Goal: Check status: Check status

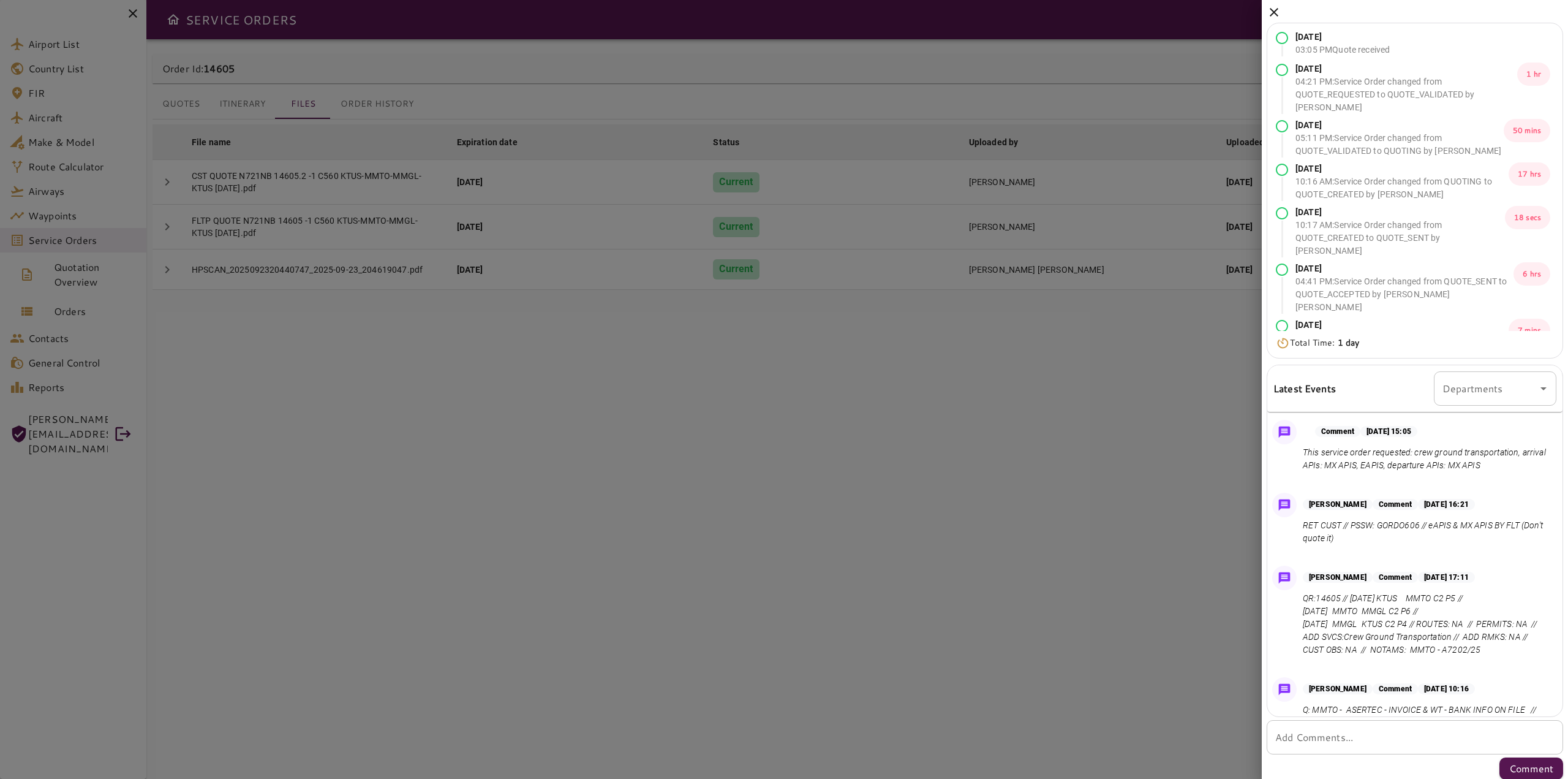
scroll to position [590, 0]
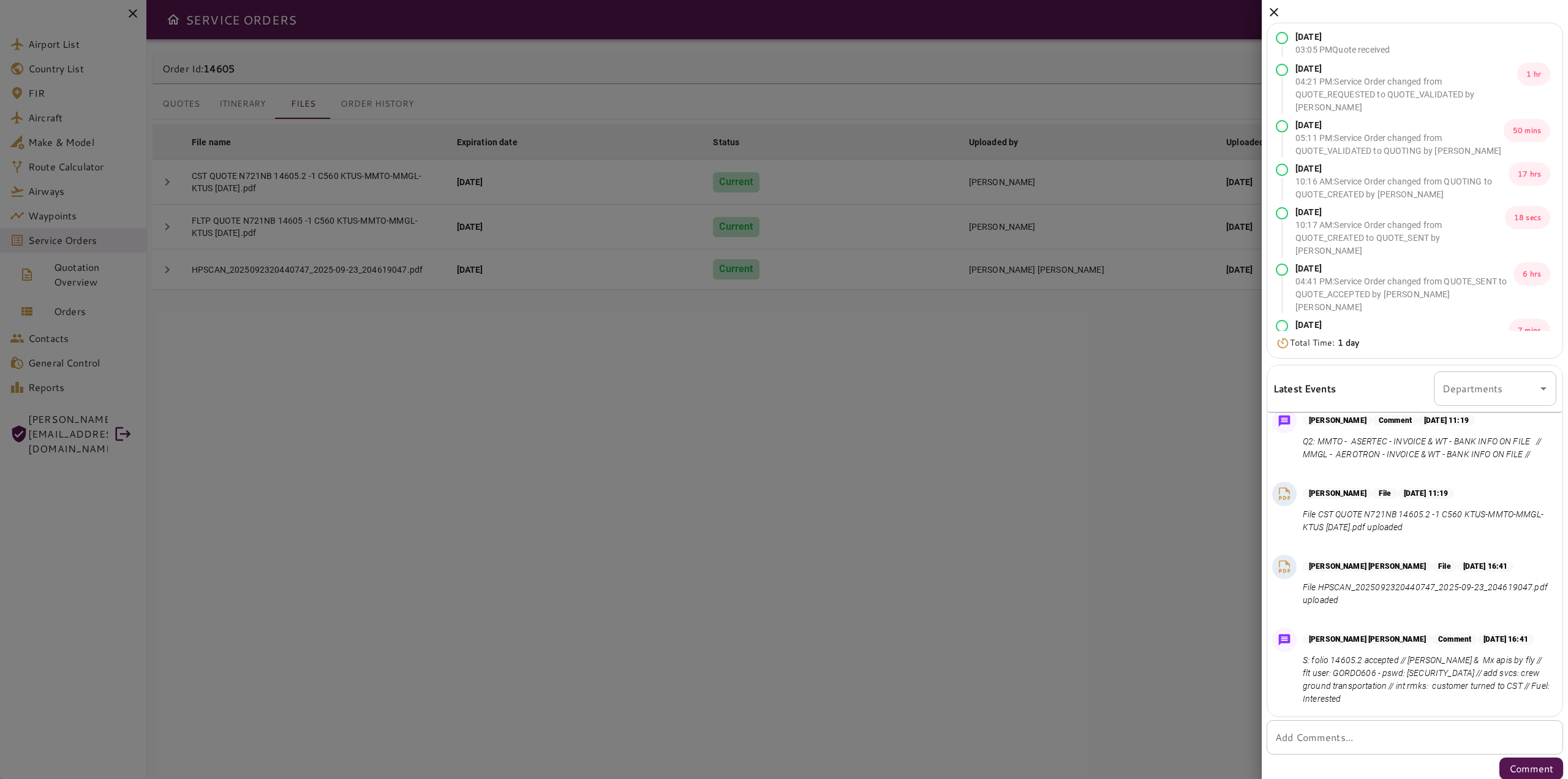
click at [1276, 1] on div "[DATE] 03:05 PM Quote received [DATE] 04:21 PM : Service Order changed from QUO…" at bounding box center [1414, 392] width 306 height 784
click at [1275, 7] on icon at bounding box center [1274, 12] width 15 height 15
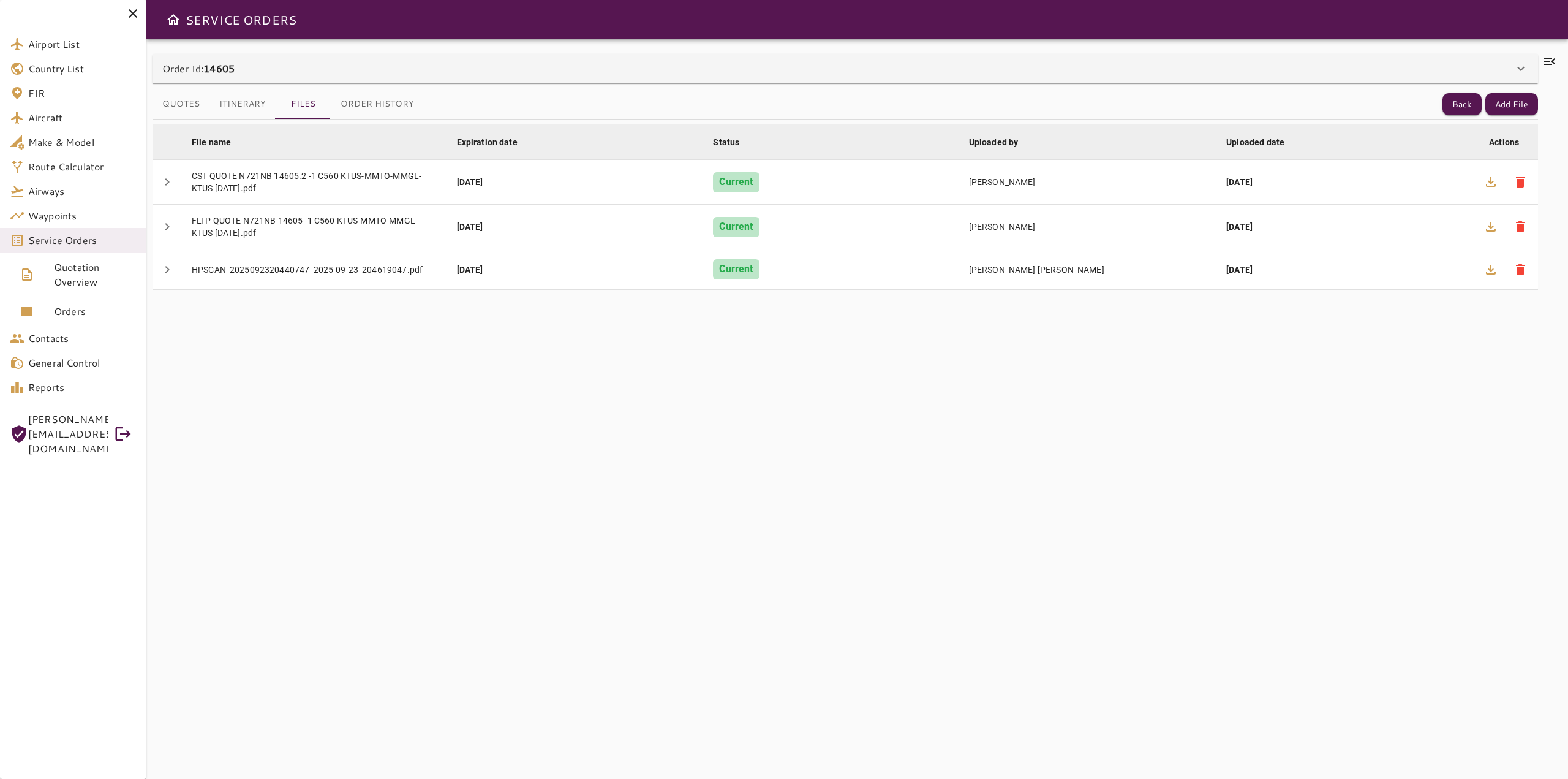
click at [129, 11] on icon at bounding box center [132, 13] width 15 height 15
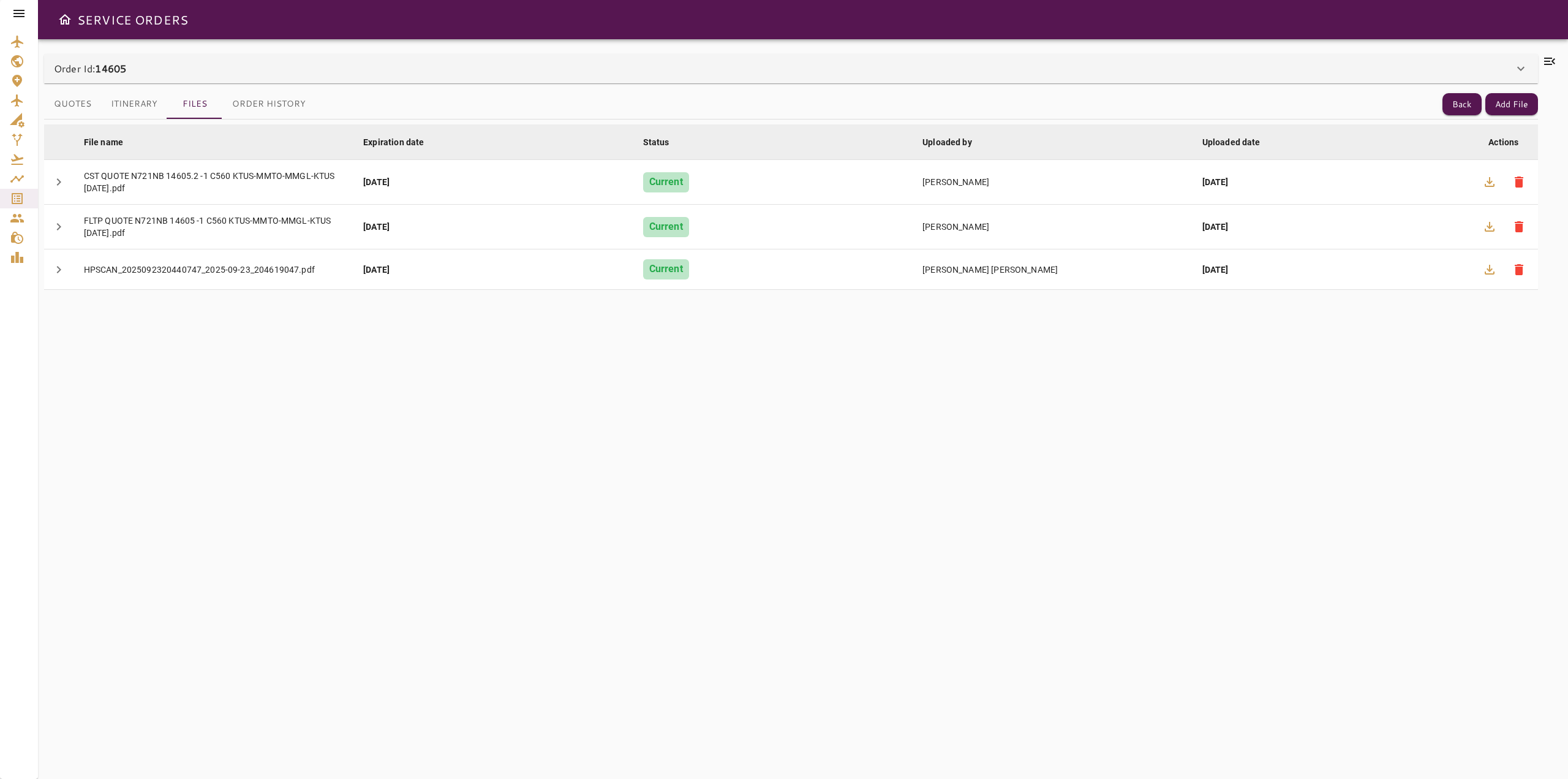
click at [7, 12] on div at bounding box center [19, 13] width 38 height 27
click at [15, 19] on icon at bounding box center [19, 13] width 15 height 15
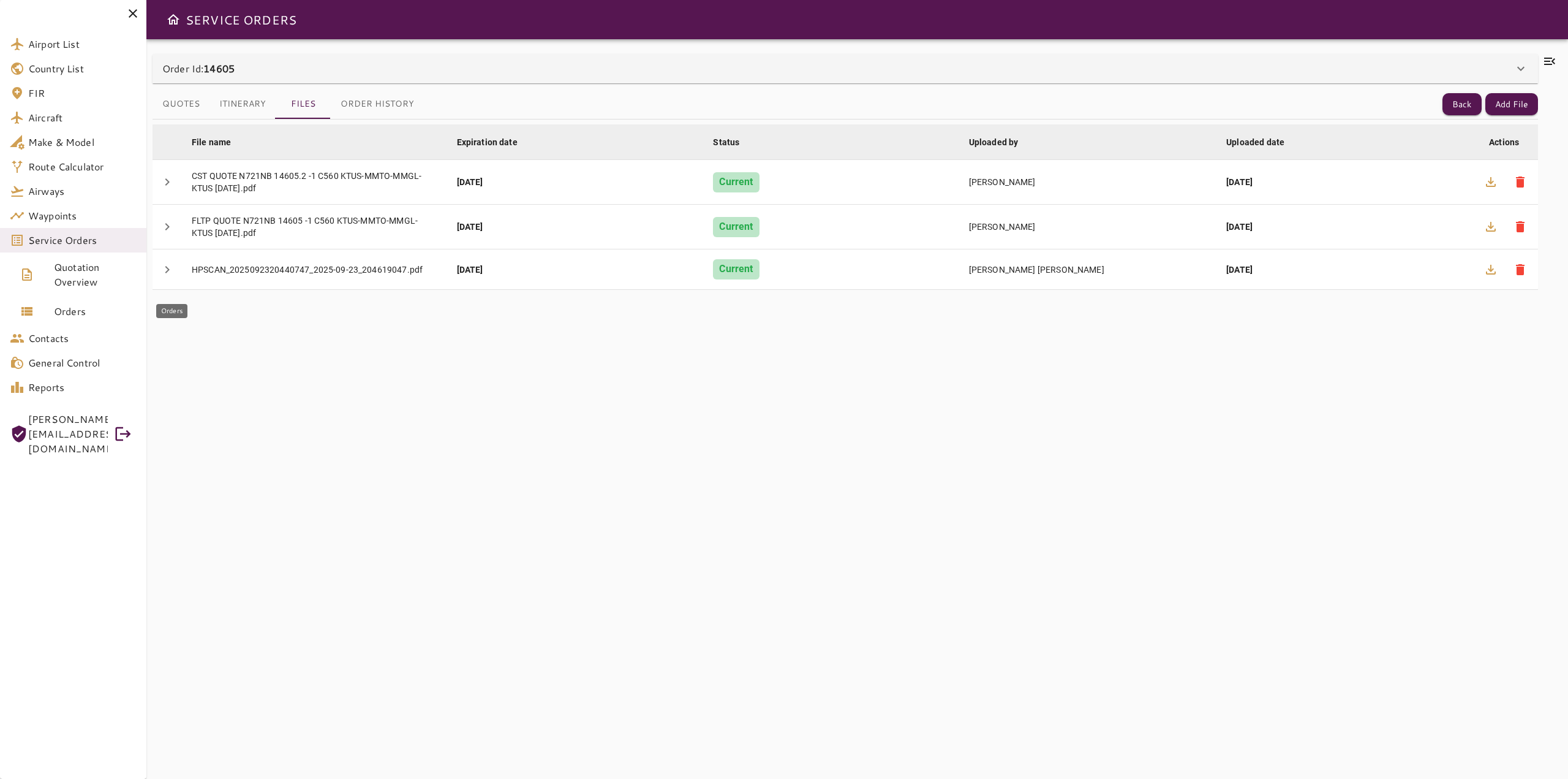
click at [89, 310] on span "Orders" at bounding box center [95, 311] width 83 height 15
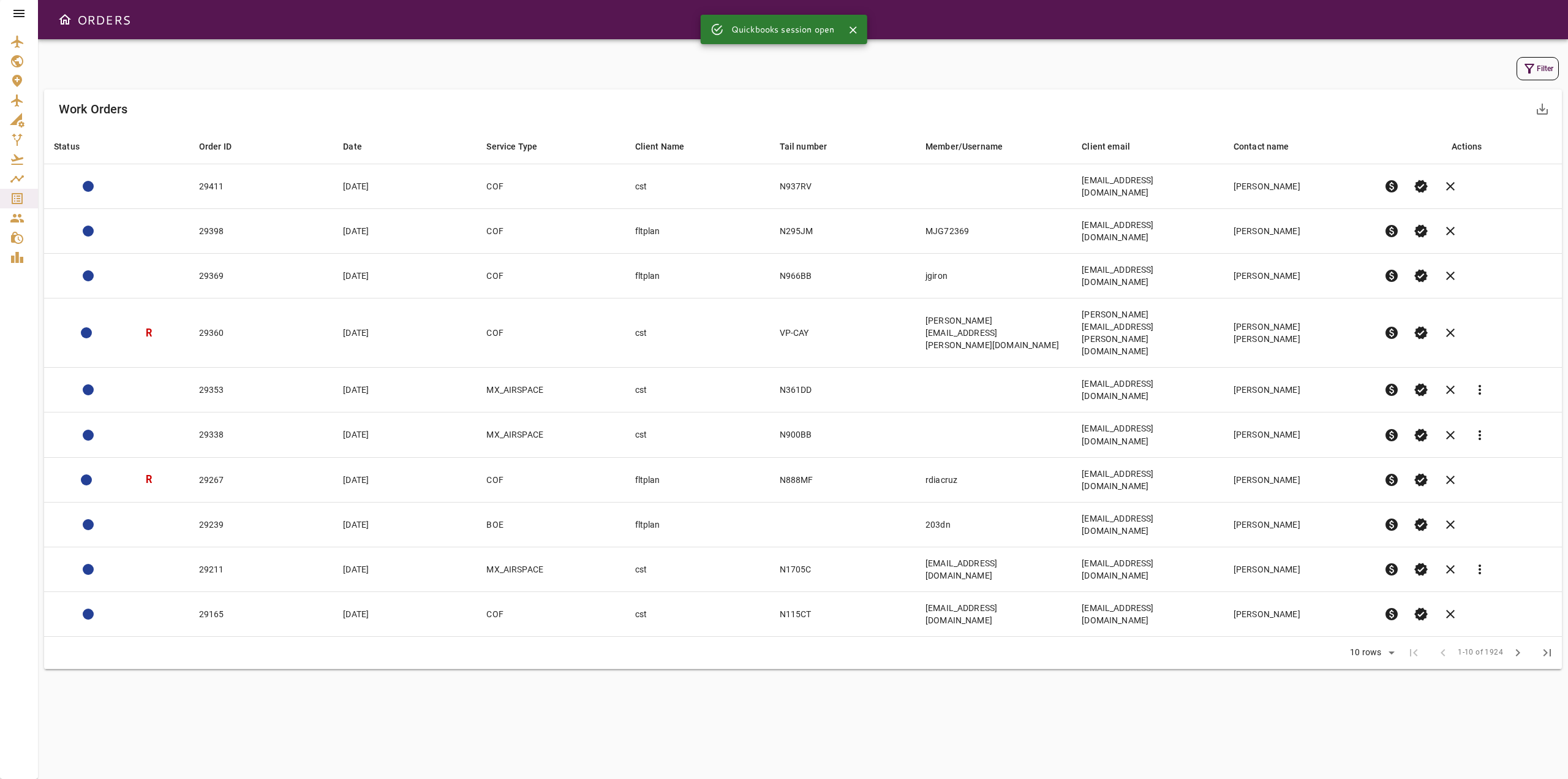
click at [1547, 63] on button "Filter" at bounding box center [1538, 69] width 42 height 23
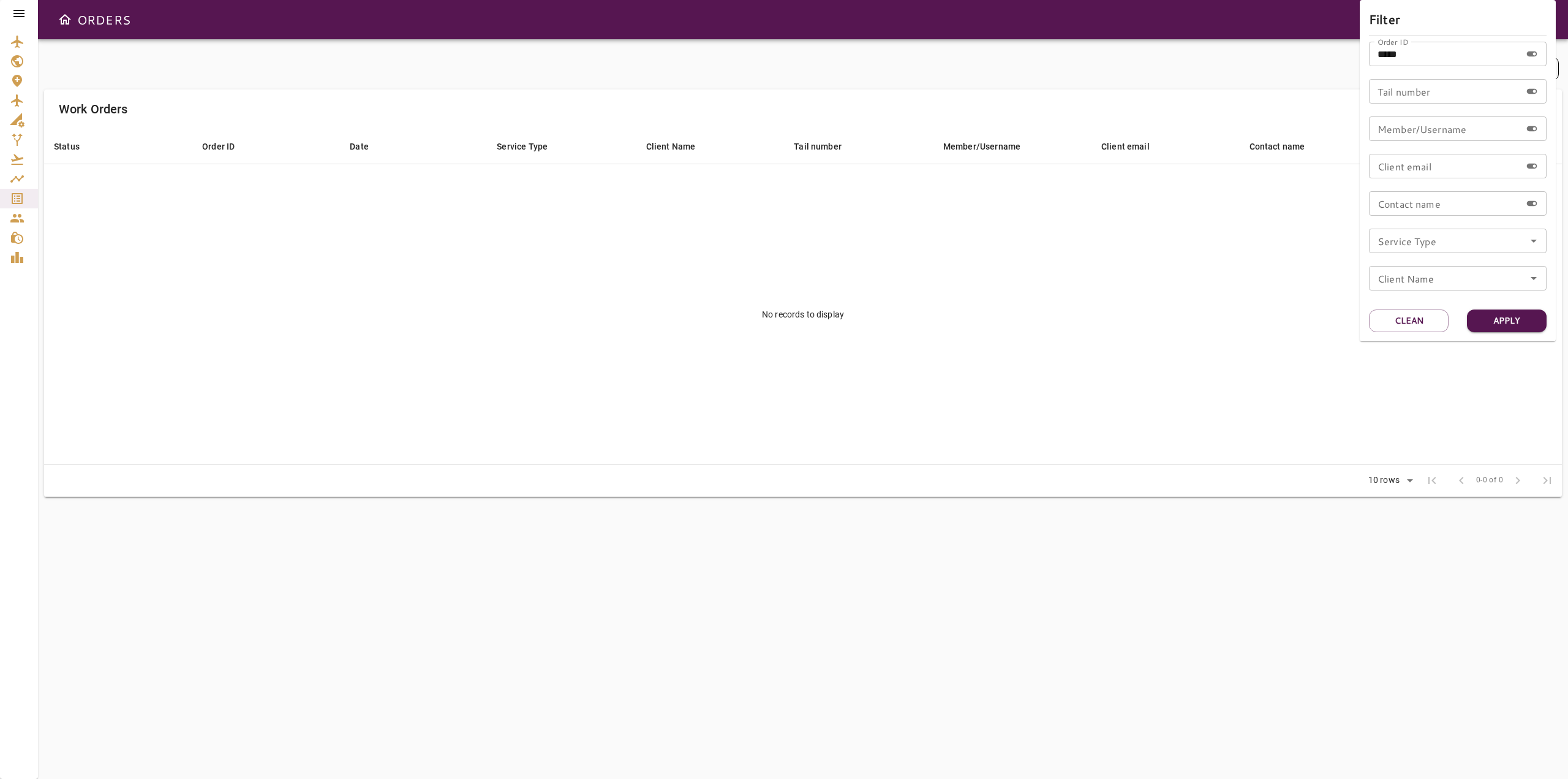
click at [1474, 59] on input "*****" at bounding box center [1445, 54] width 152 height 25
